Goal: Task Accomplishment & Management: Manage account settings

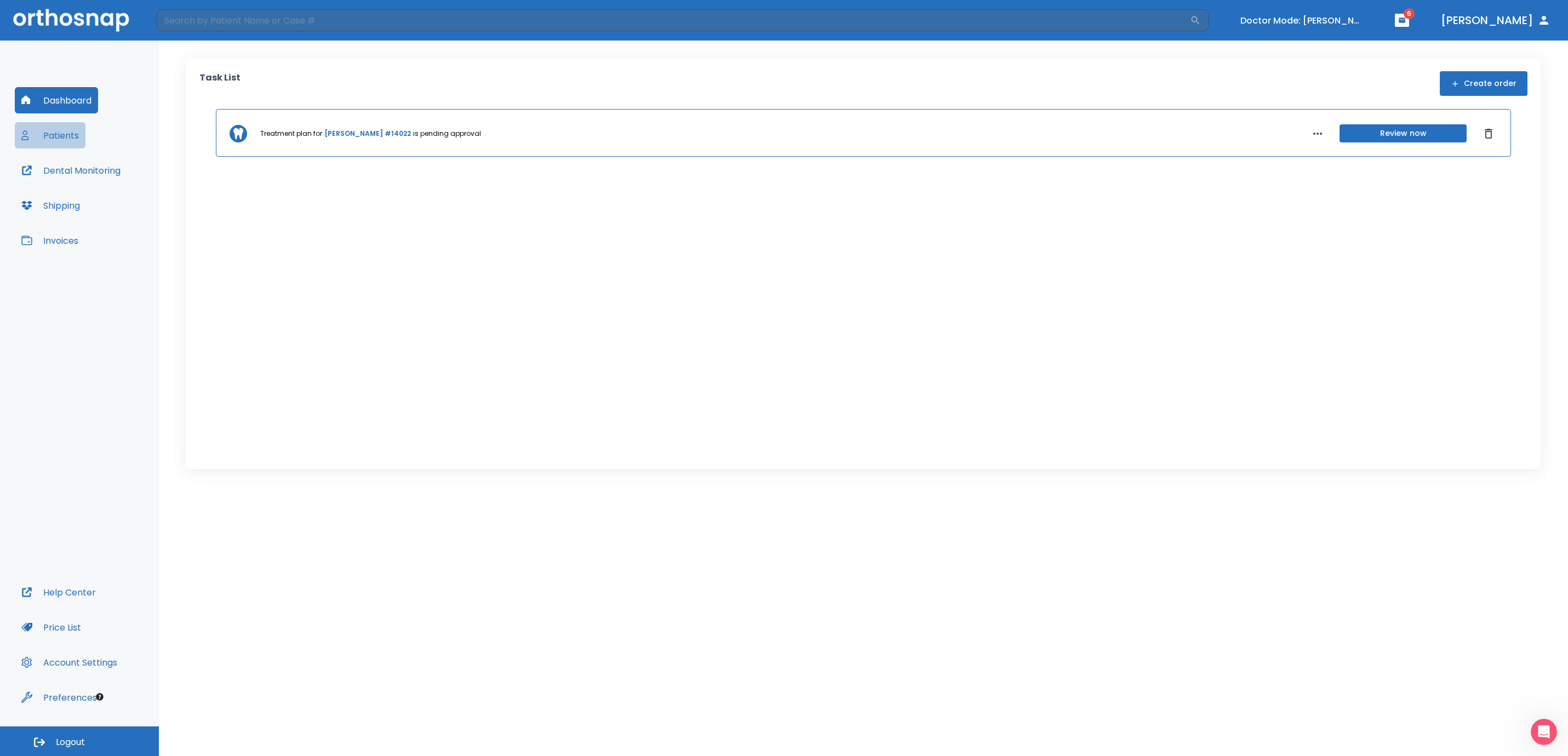
click at [58, 135] on button "Patients" at bounding box center [50, 135] width 71 height 26
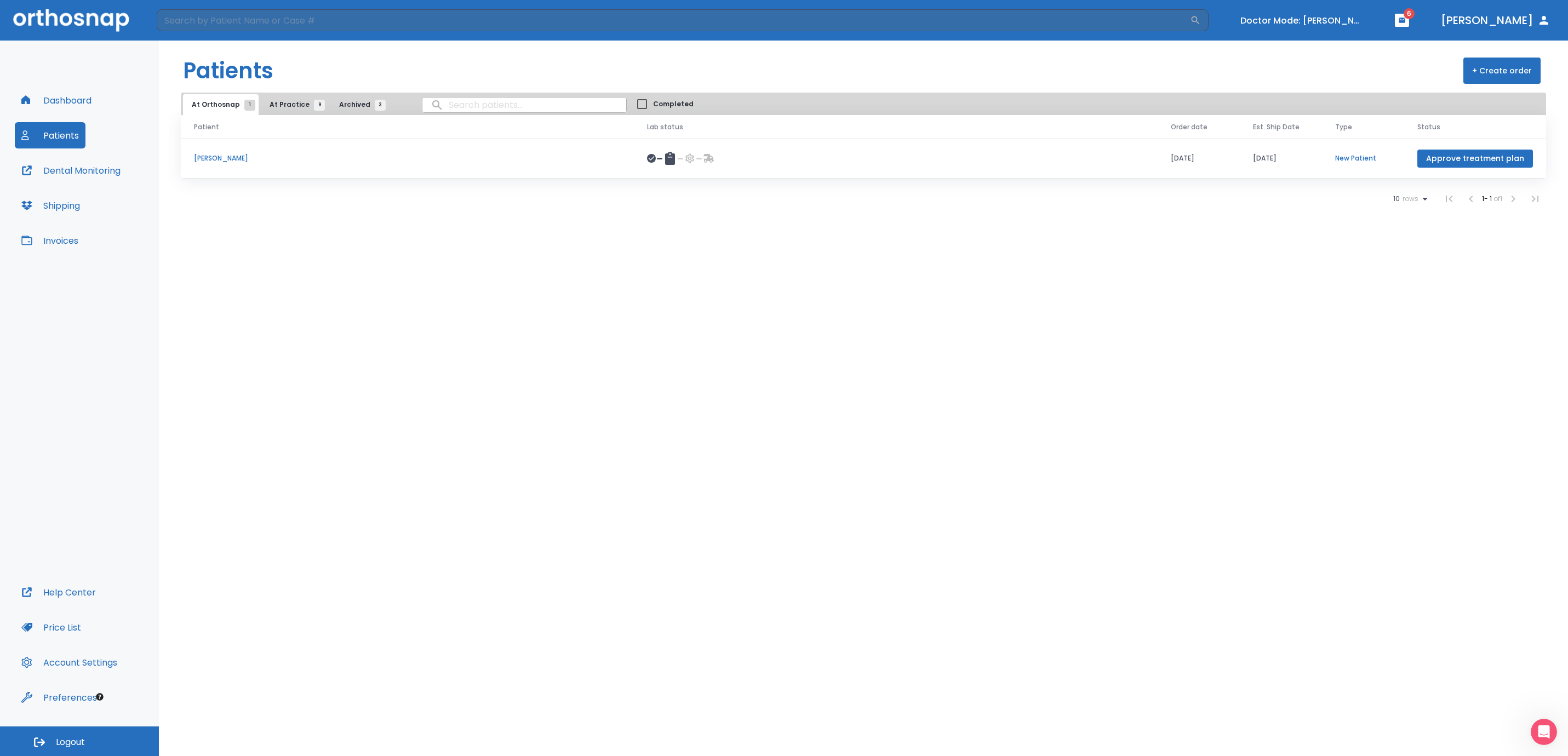
click at [199, 159] on p "[PERSON_NAME]" at bounding box center [407, 159] width 427 height 10
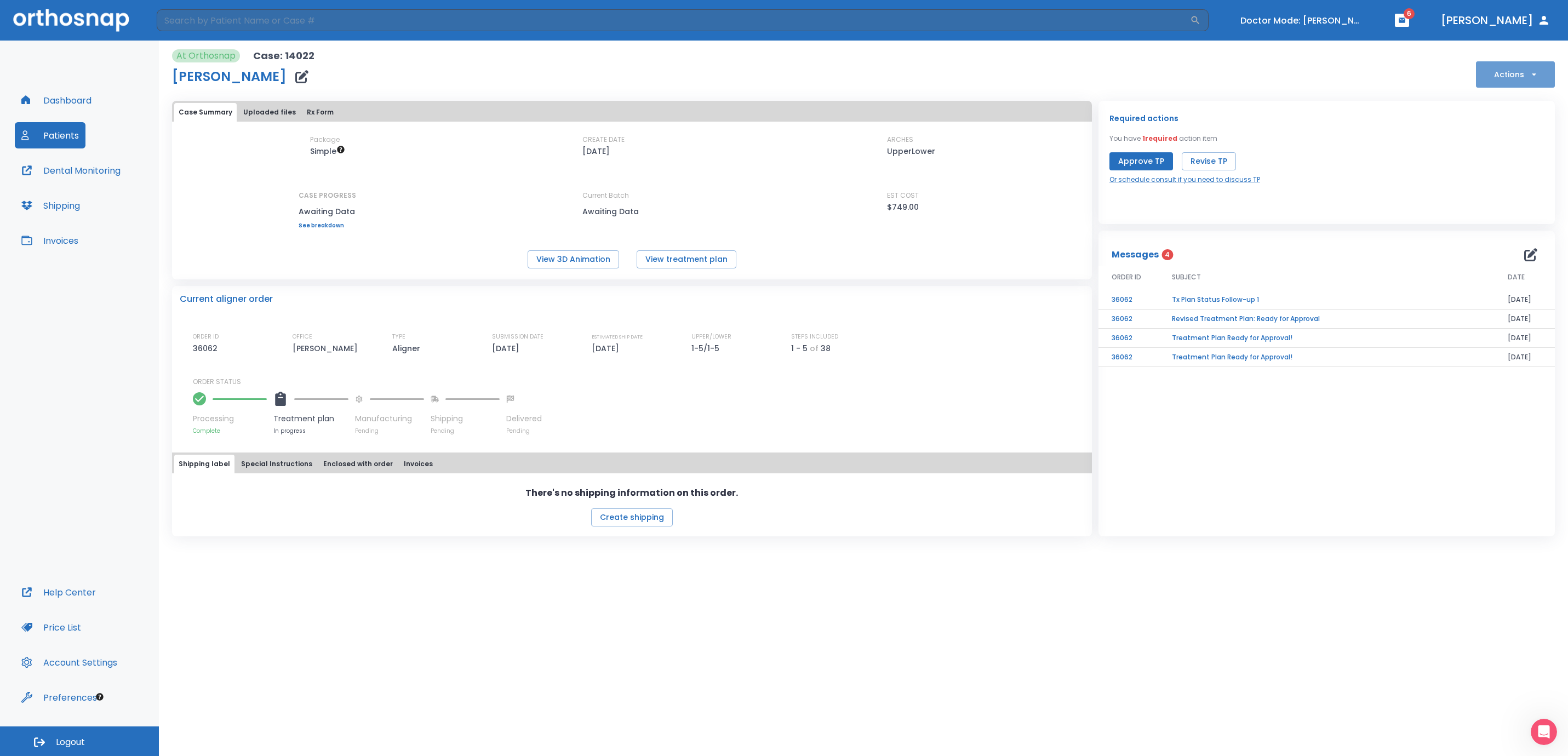
click at [1534, 68] on button "Actions" at bounding box center [1515, 74] width 79 height 26
click at [1506, 211] on p "Schedule consult" at bounding box center [1513, 216] width 59 height 10
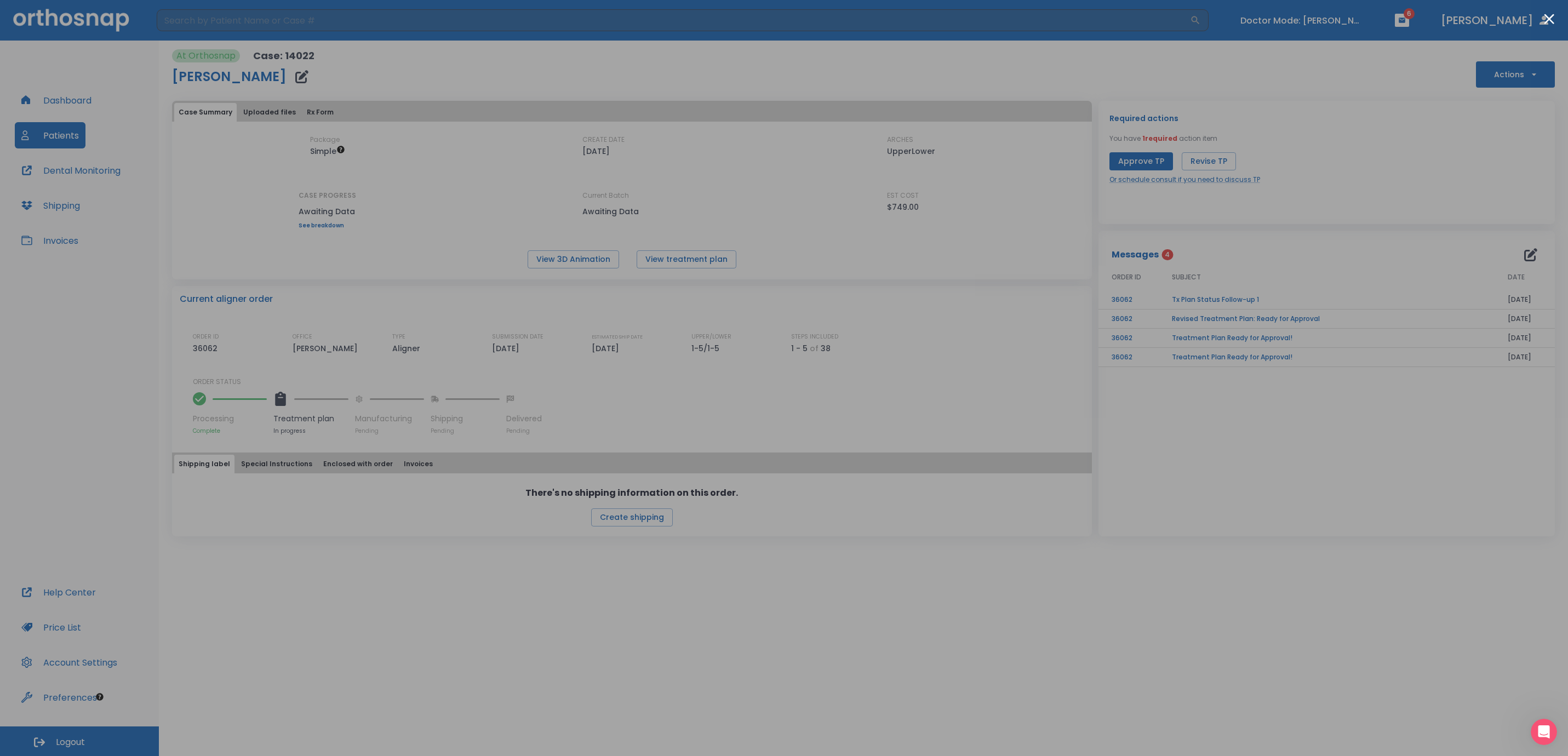
click at [1318, 29] on div at bounding box center [784, 378] width 1568 height 756
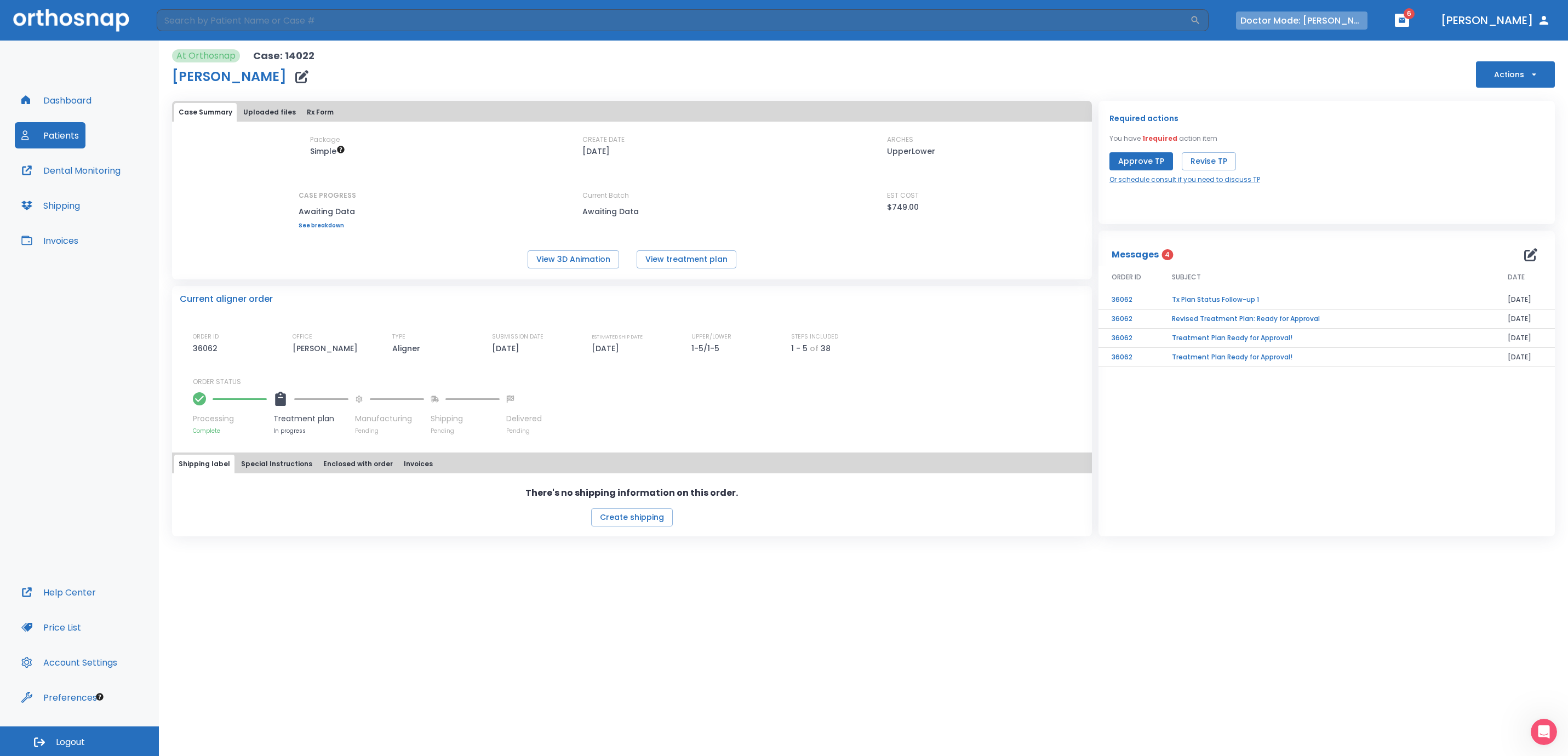
click at [1331, 24] on button "Doctor Mode: [PERSON_NAME]" at bounding box center [1302, 20] width 131 height 18
